Goal: Find specific page/section: Find specific page/section

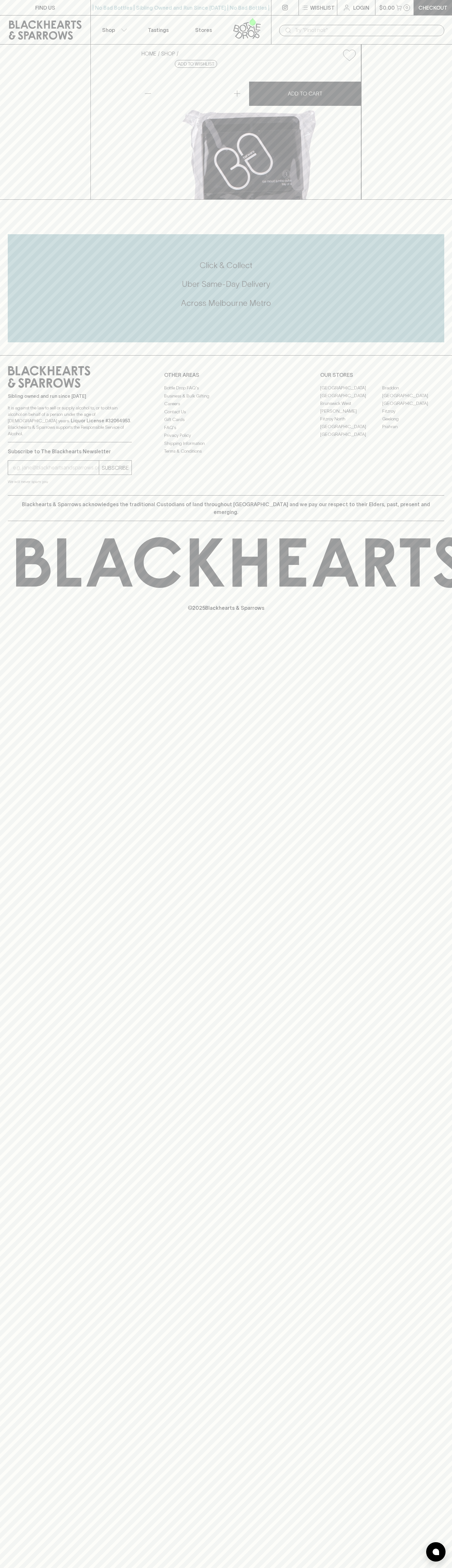
click at [37, 18] on link at bounding box center [45, 30] width 90 height 29
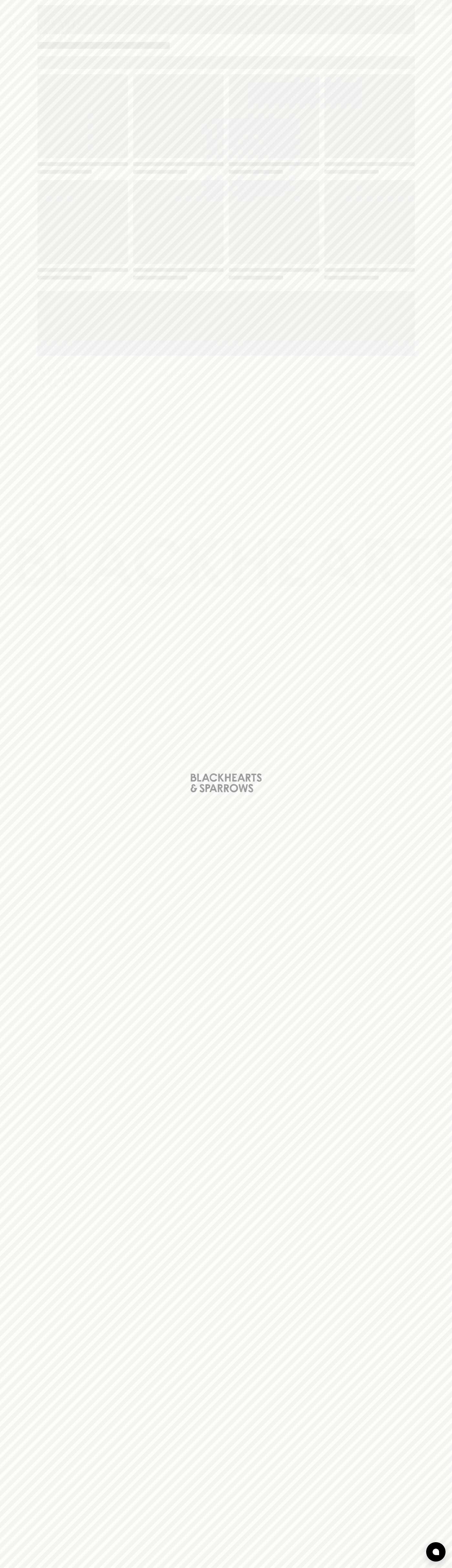
click at [348, 1567] on html "FIND US | No Bad Bottles | Sibling Owned and Run Since [DATE] | No Bad Bottles …" at bounding box center [226, 784] width 452 height 1568
click at [1, 533] on div "Loading" at bounding box center [226, 784] width 452 height 1568
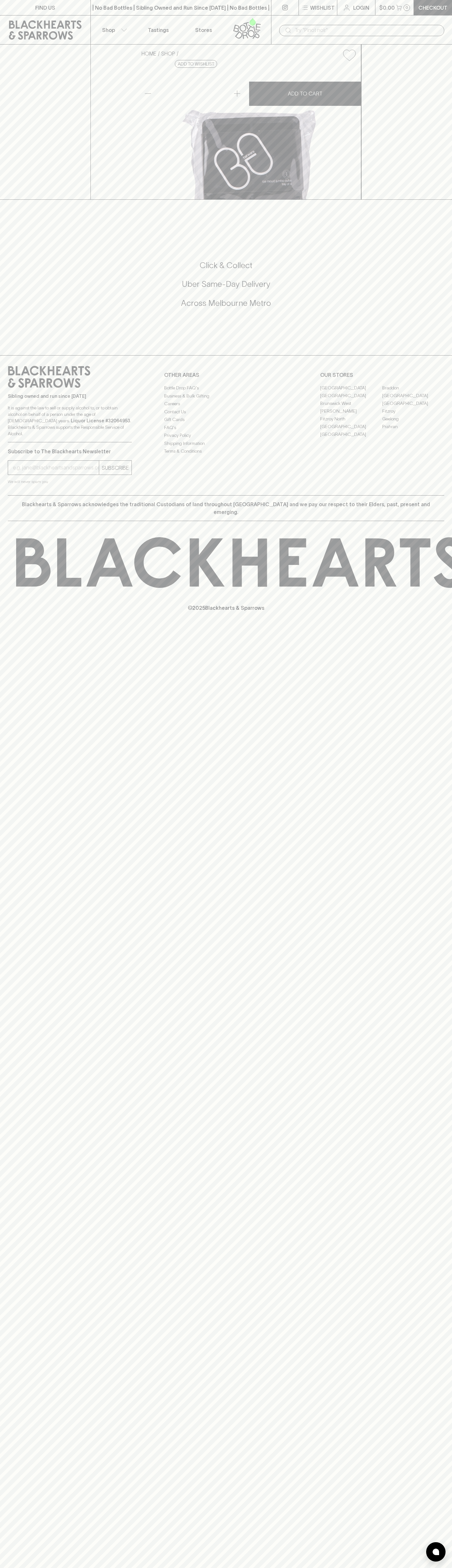
click at [351, 391] on link "[GEOGRAPHIC_DATA]" at bounding box center [351, 388] width 62 height 8
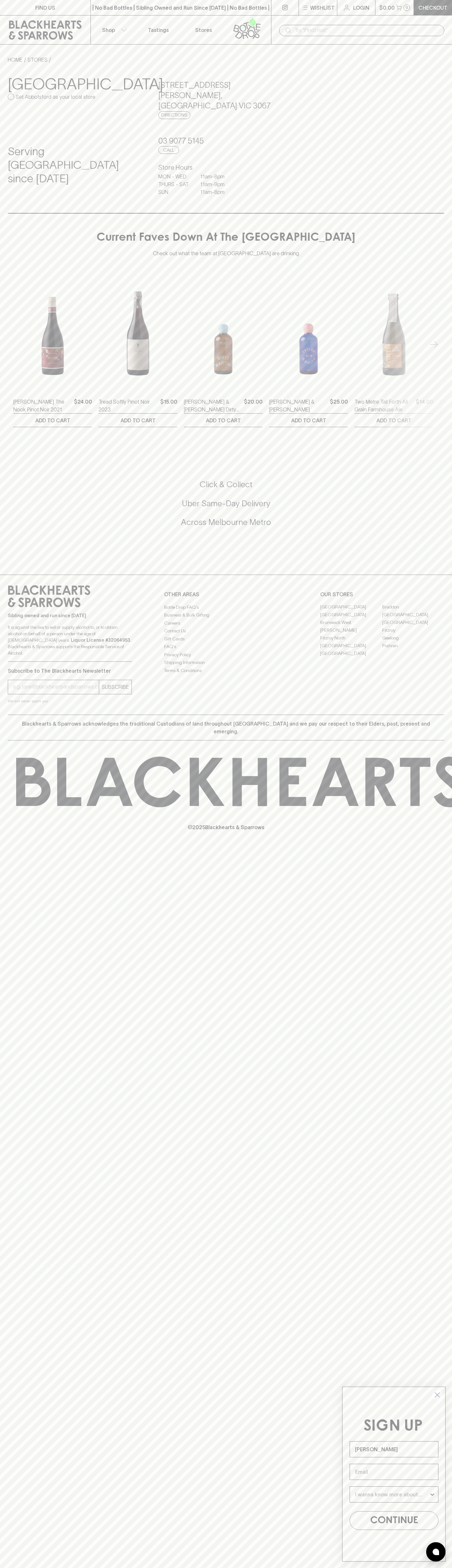
type input "John Smith"
